Goal: Information Seeking & Learning: Learn about a topic

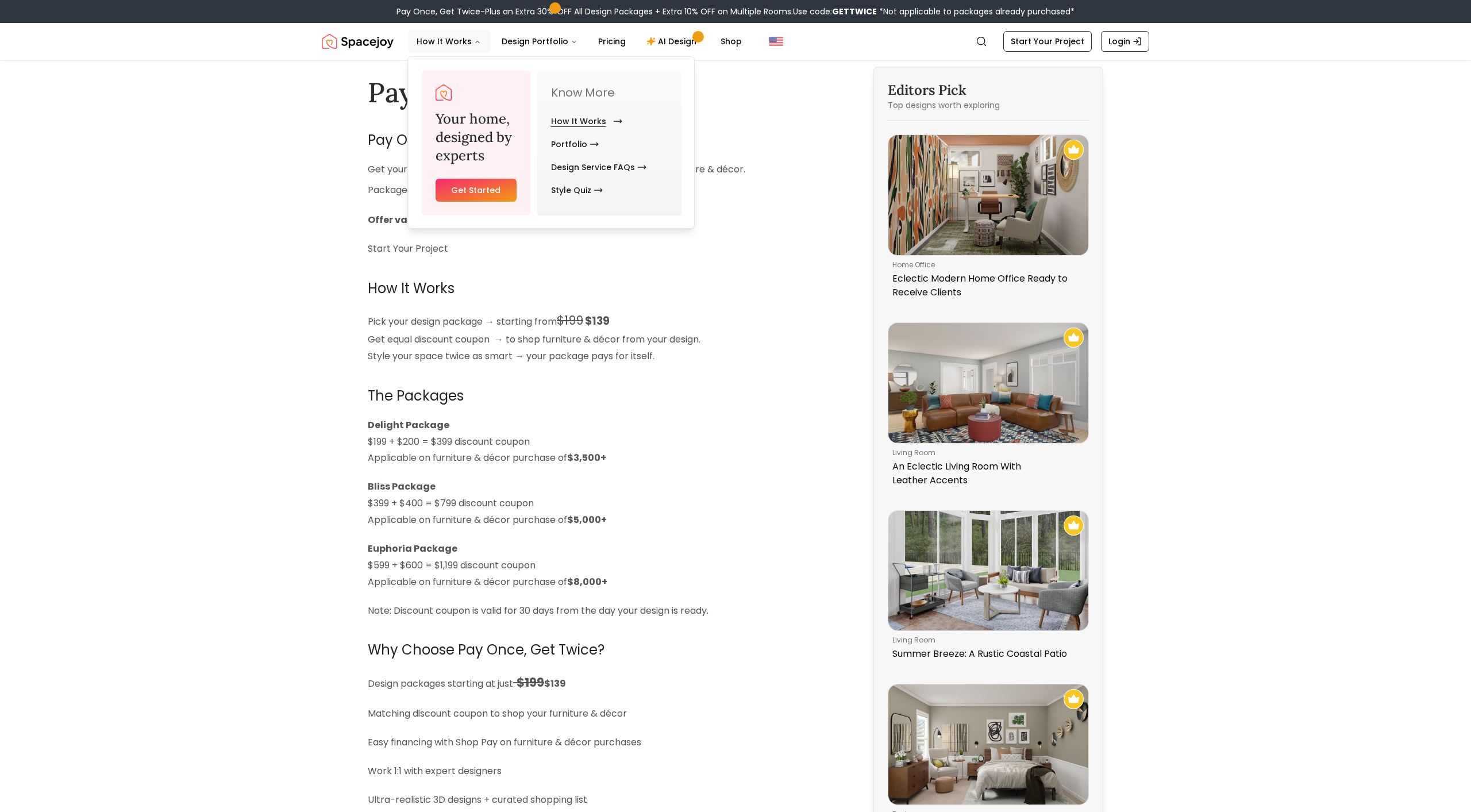
click at [579, 118] on link "How It Works" at bounding box center [584, 121] width 67 height 23
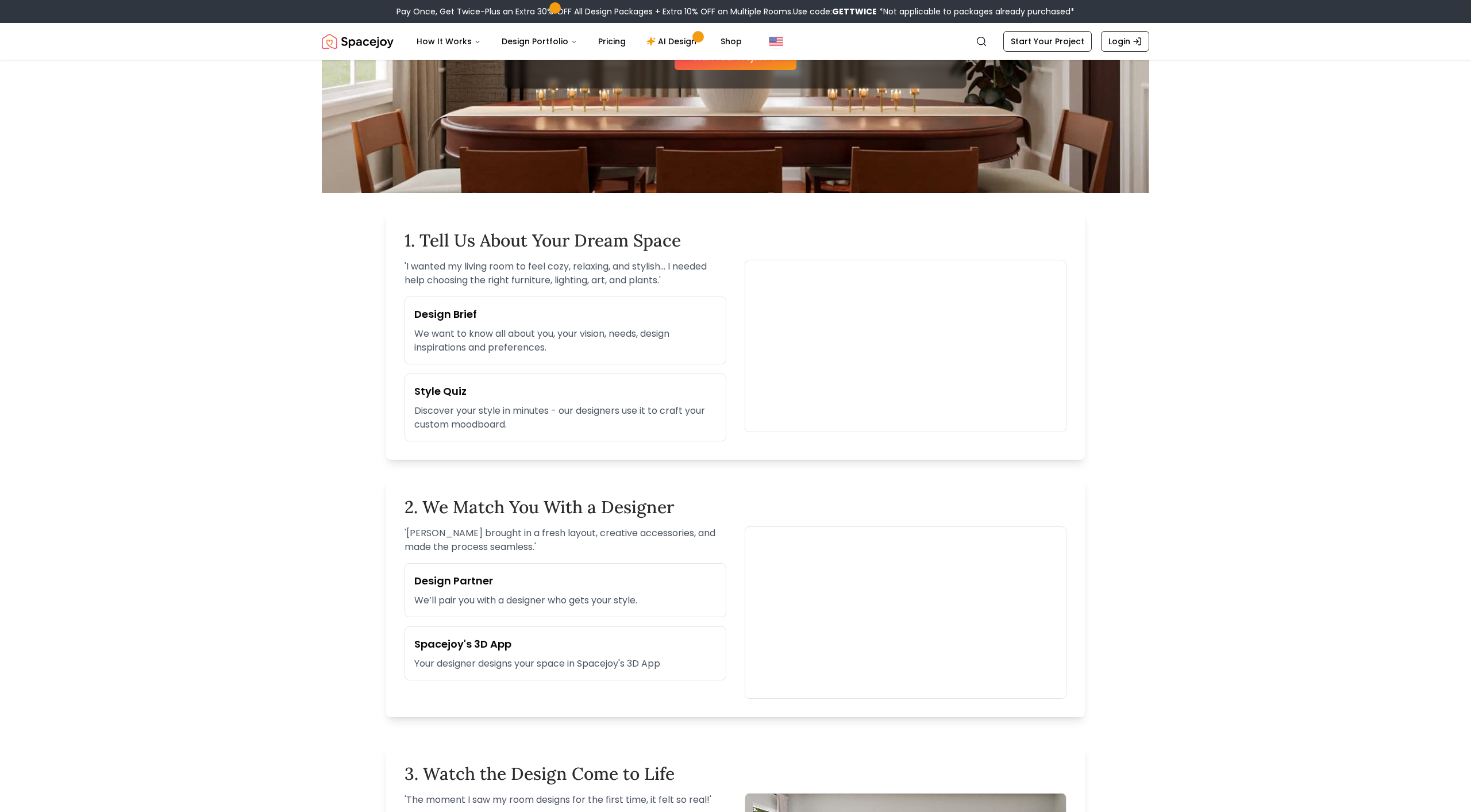
scroll to position [422, 0]
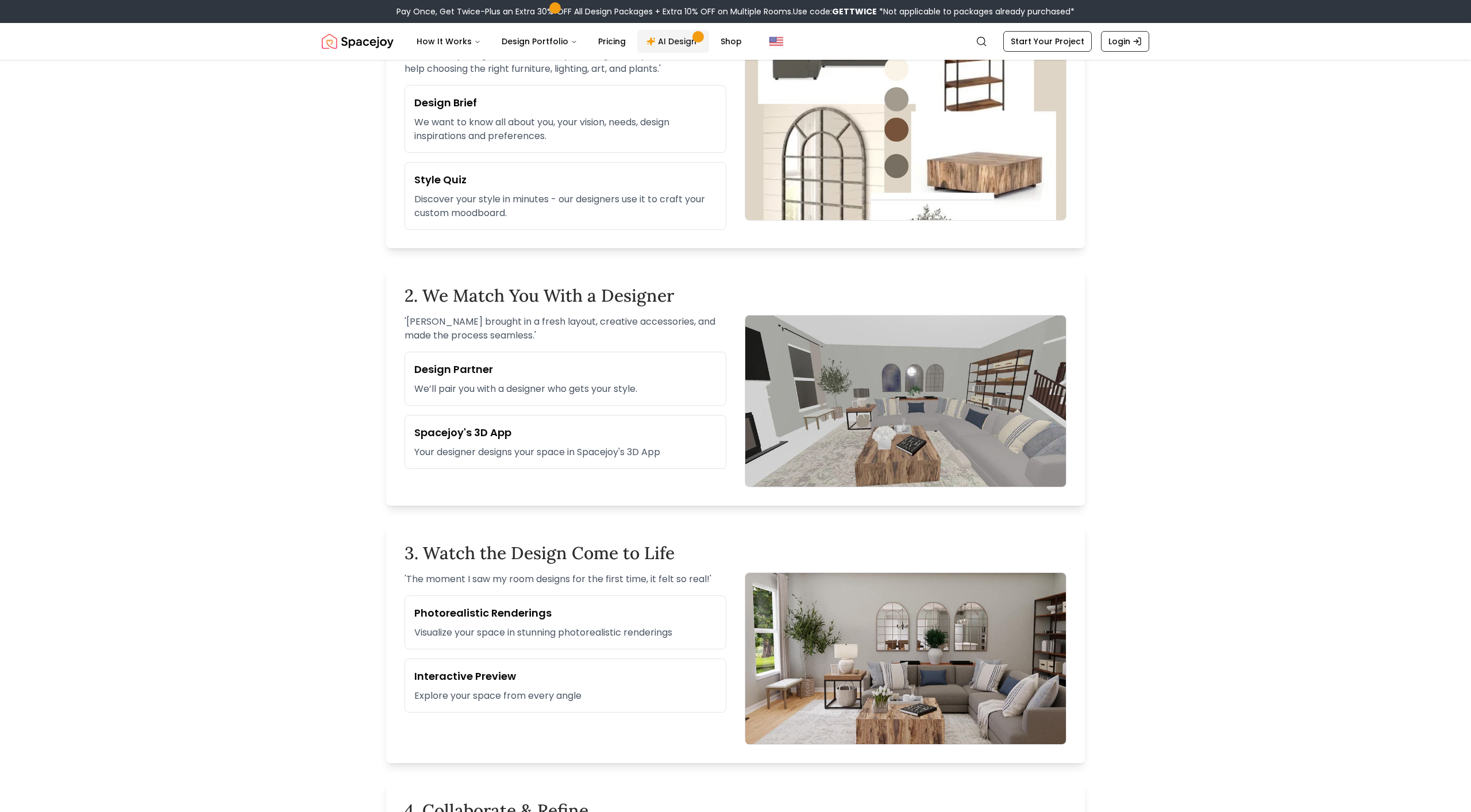
click at [672, 45] on link "AI Design" at bounding box center [673, 41] width 72 height 23
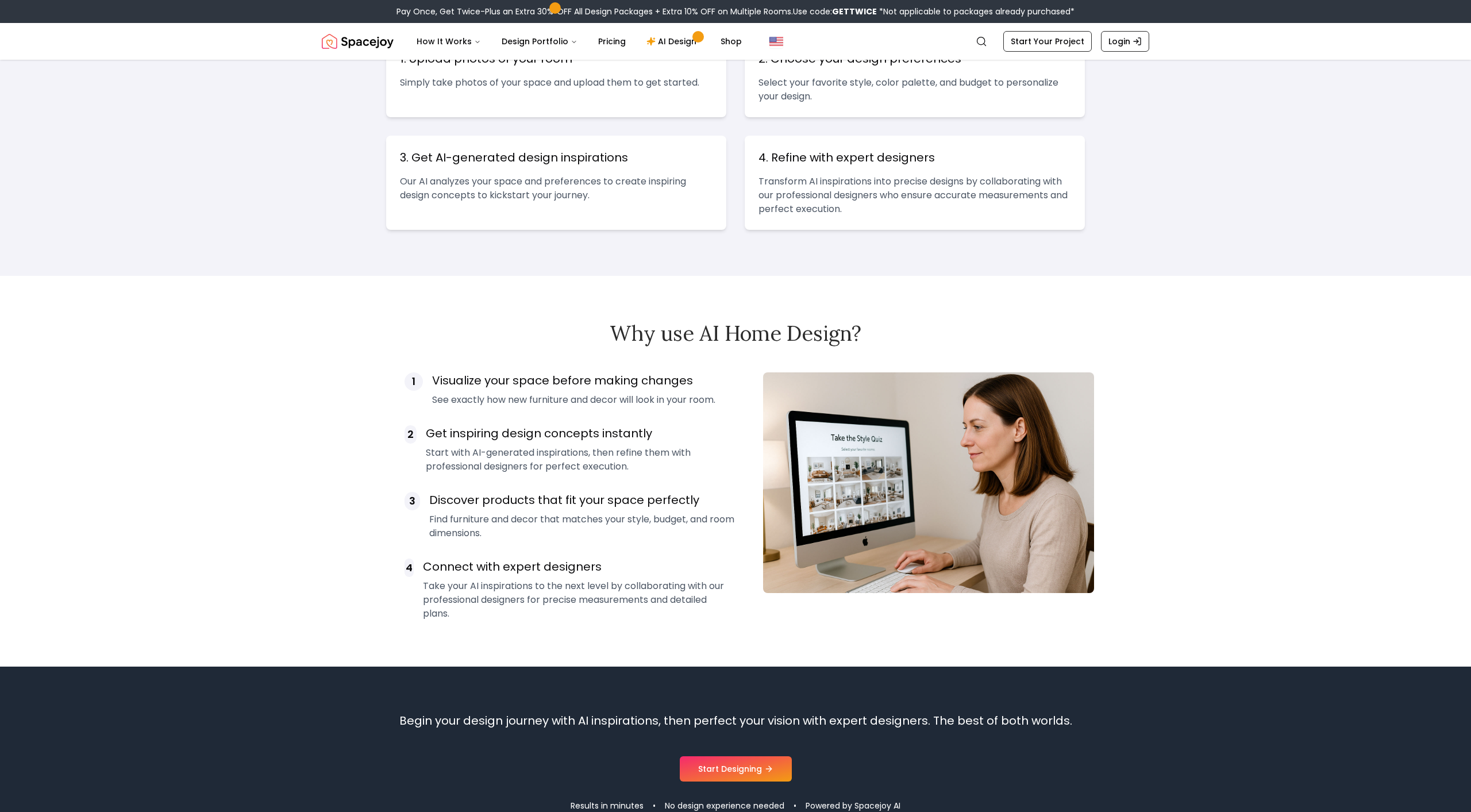
scroll to position [670, 0]
